Goal: Task Accomplishment & Management: Use online tool/utility

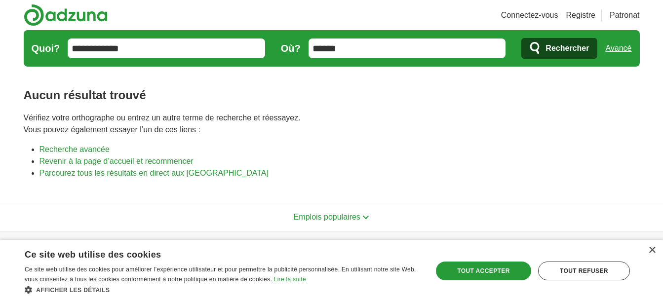
click at [47, 13] on img at bounding box center [66, 15] width 84 height 22
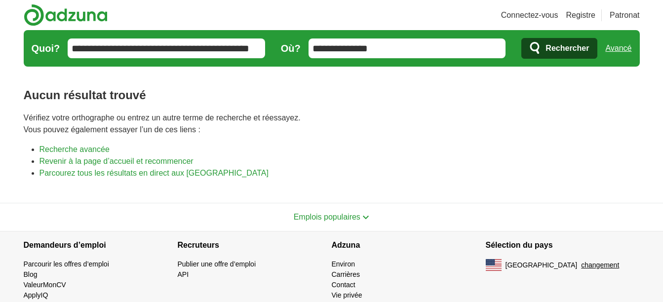
click at [48, 18] on img at bounding box center [66, 15] width 84 height 22
